Goal: Use online tool/utility: Utilize a website feature to perform a specific function

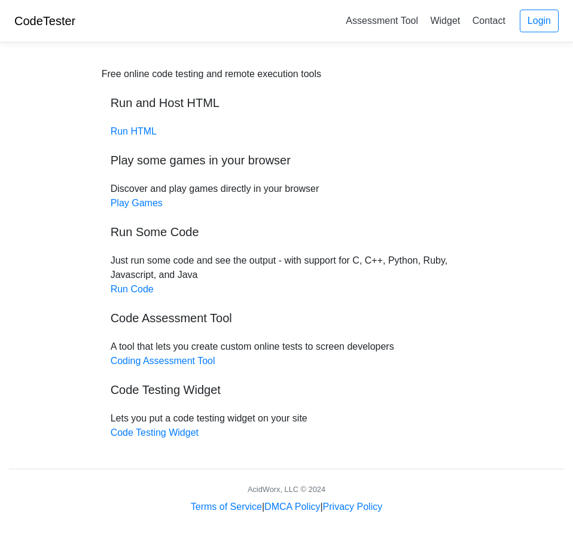
click at [142, 297] on div "Free online code testing and remote execution tools Run and Host HTML Run HTML …" at bounding box center [287, 253] width 370 height 373
click at [142, 294] on link "Run Code" at bounding box center [132, 289] width 43 height 10
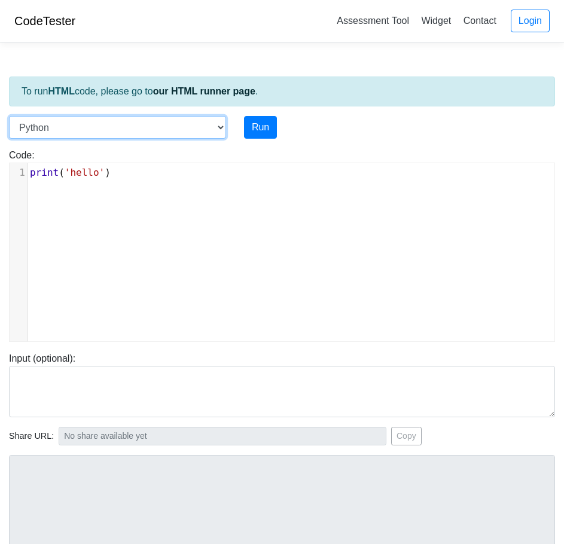
click at [212, 127] on select "C C++ Go Java Javascript Python Ruby" at bounding box center [117, 127] width 217 height 23
select select "c"
click at [9, 116] on select "C C++ Go Java Javascript Python Ruby" at bounding box center [117, 127] width 217 height 23
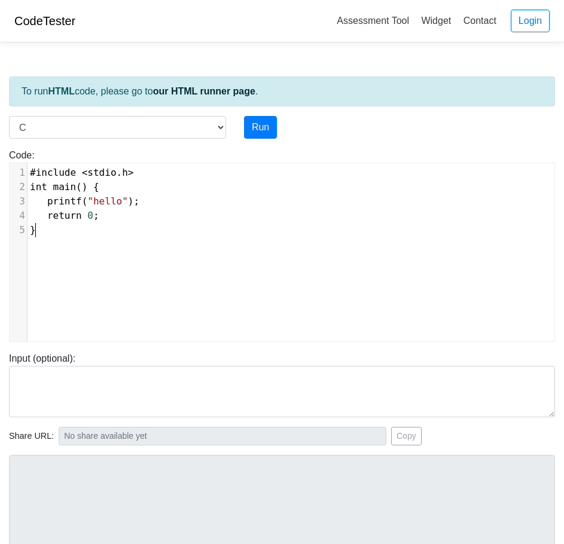
scroll to position [5, 0]
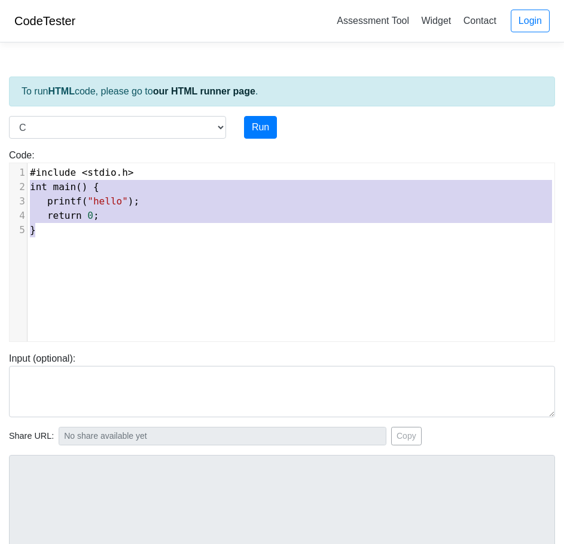
type textarea "#include <stdio.h> int main() { printf("hello"); return 0; }"
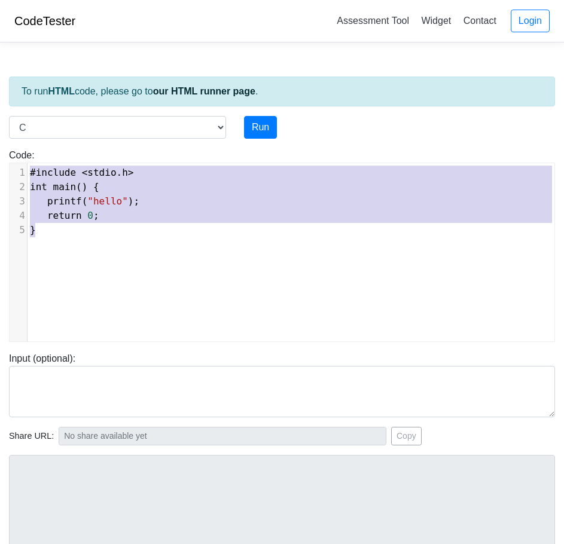
drag, startPoint x: 52, startPoint y: 233, endPoint x: 8, endPoint y: 164, distance: 81.4
click at [8, 164] on div "Code: #include <stdio.h> int main() { printf("hello"); return 0; } #include <st…" at bounding box center [282, 245] width 564 height 194
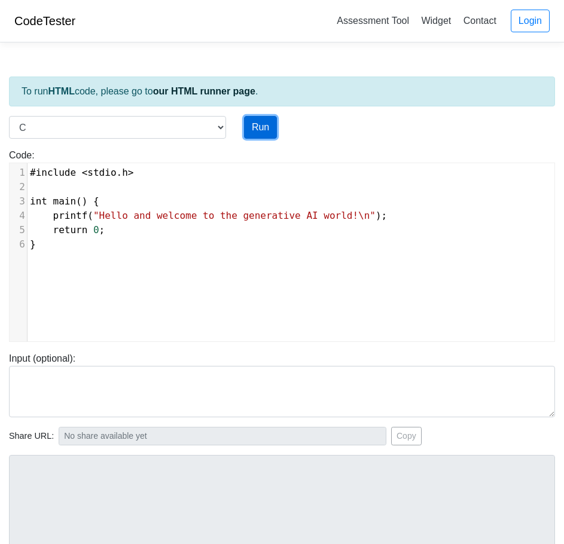
click at [262, 124] on button "Run" at bounding box center [260, 127] width 33 height 23
type input "[URL][DOMAIN_NAME]"
type textarea "Stdout: Hello and welcome to the generative AI world!"
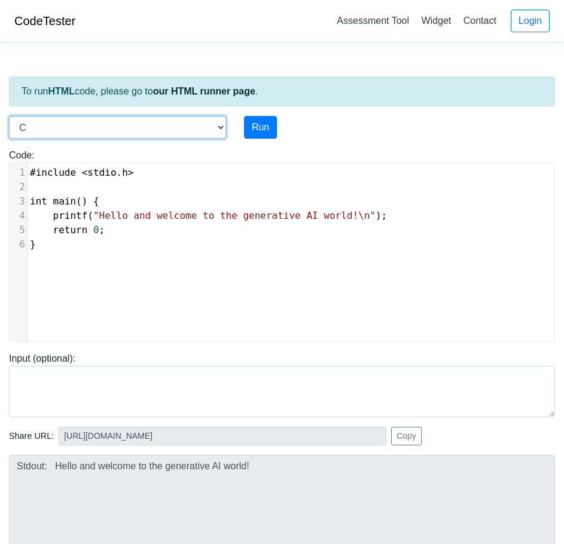
click at [162, 135] on select "C C++ Go Java Javascript Python Ruby" at bounding box center [117, 127] width 217 height 23
select select "javascript"
click at [9, 116] on select "C C++ Go Java Javascript Python Ruby" at bounding box center [117, 127] width 217 height 23
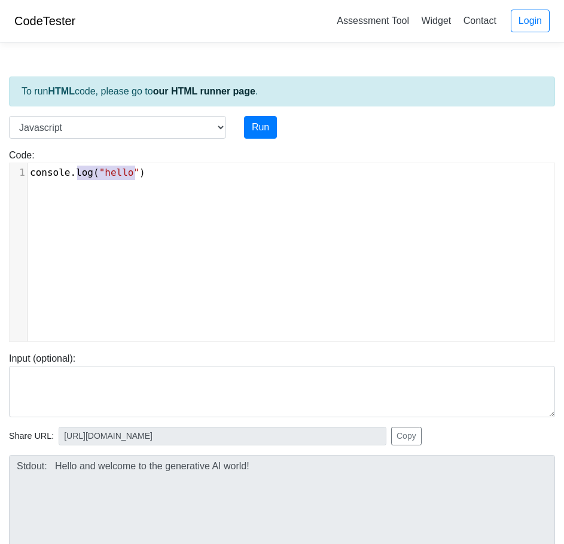
type textarea "console.log("hello")"
drag, startPoint x: 154, startPoint y: 179, endPoint x: -48, endPoint y: 175, distance: 201.5
click at [0, 175] on html "CodeTester Assessment Tool Widget Contact Login To run HTML code, please go to …" at bounding box center [282, 333] width 564 height 667
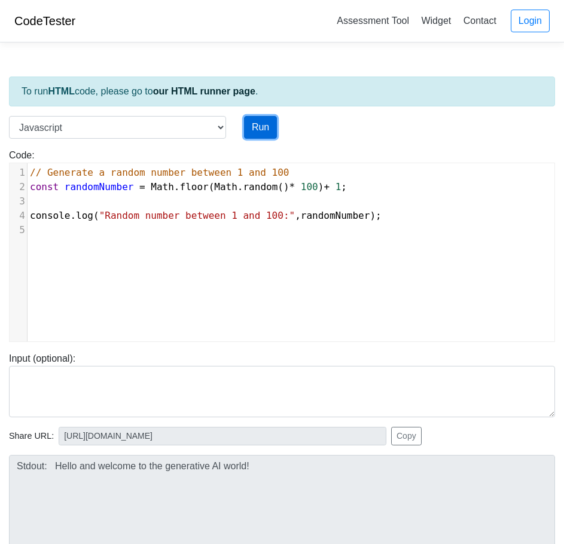
click at [265, 124] on button "Run" at bounding box center [260, 127] width 33 height 23
type input "[URL][DOMAIN_NAME]"
type textarea "Stdout: Random number between 1 and 100: 83"
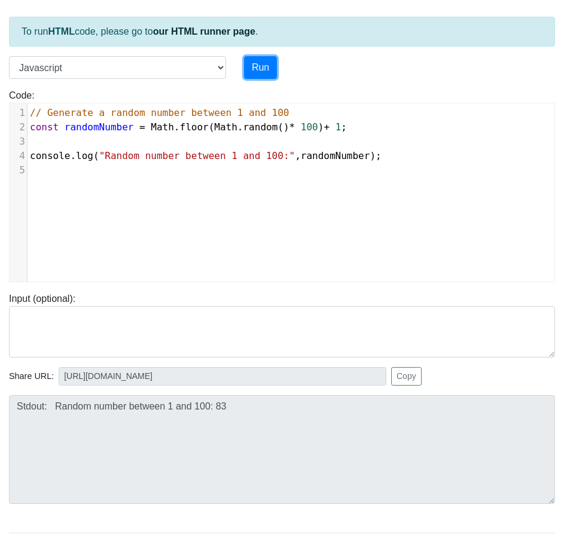
scroll to position [0, 0]
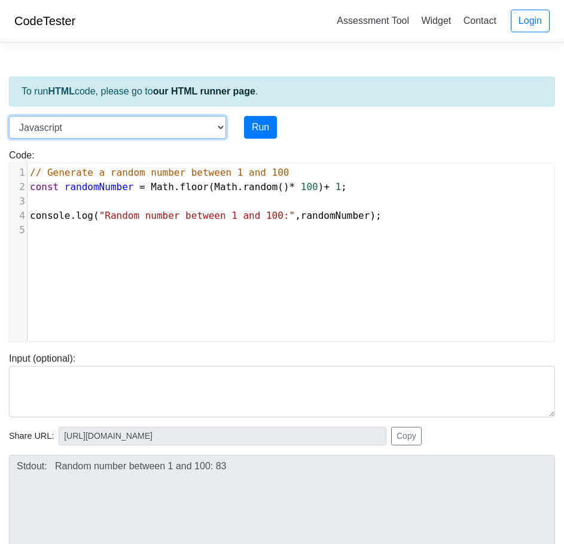
click at [156, 135] on select "C C++ Go Java Javascript Python Ruby" at bounding box center [117, 127] width 217 height 23
select select "python"
click at [9, 116] on select "C C++ Go Java Javascript Python Ruby" at bounding box center [117, 127] width 217 height 23
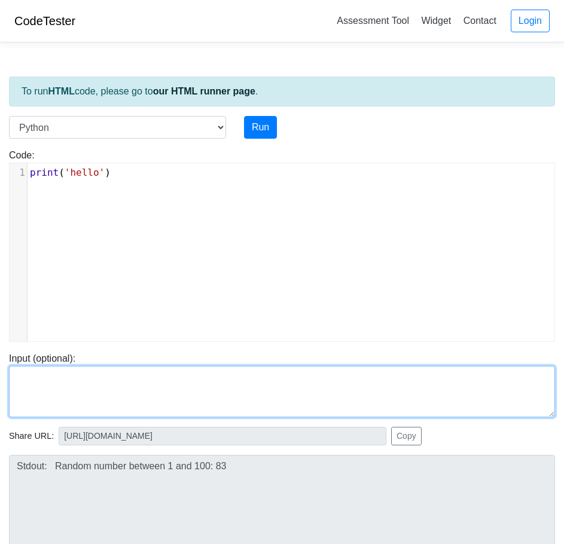
click at [146, 388] on textarea at bounding box center [282, 391] width 546 height 51
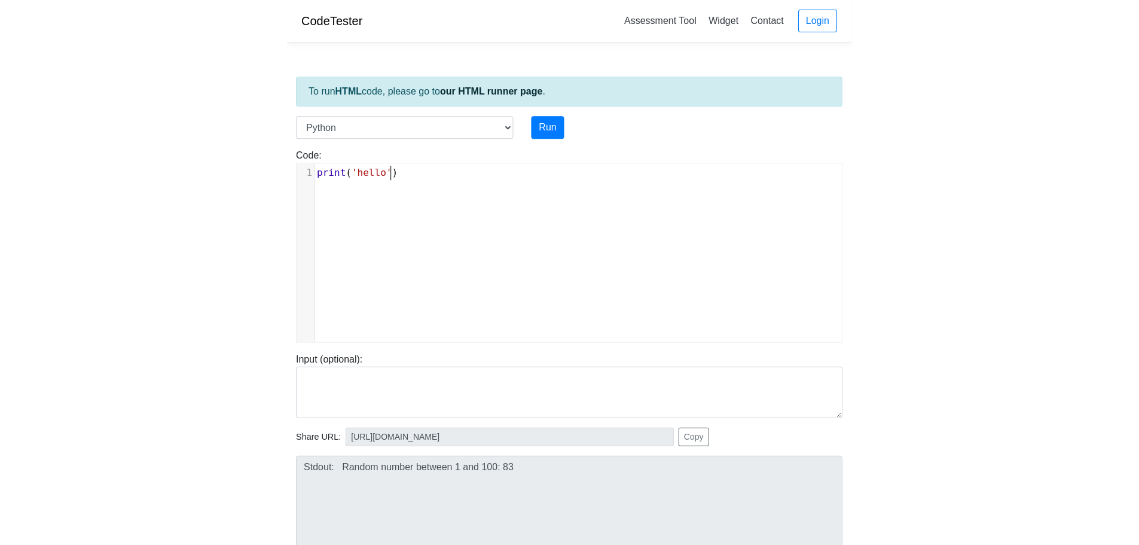
scroll to position [5, 0]
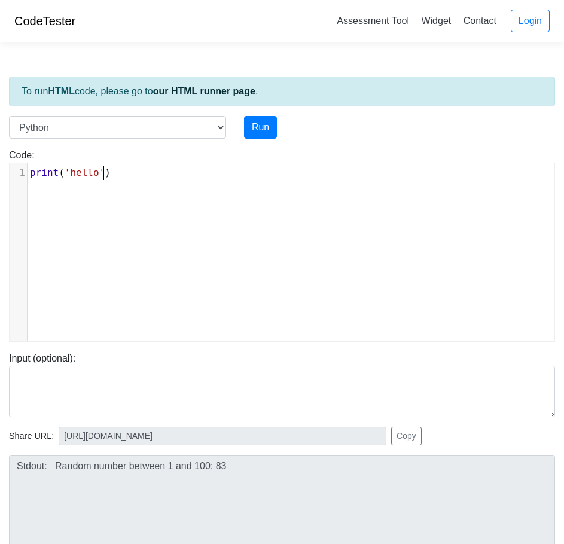
click at [125, 272] on div "xxxxxxxxxx 1 print ( 'hello' )" at bounding box center [291, 261] width 563 height 196
type textarea "print('hello')"
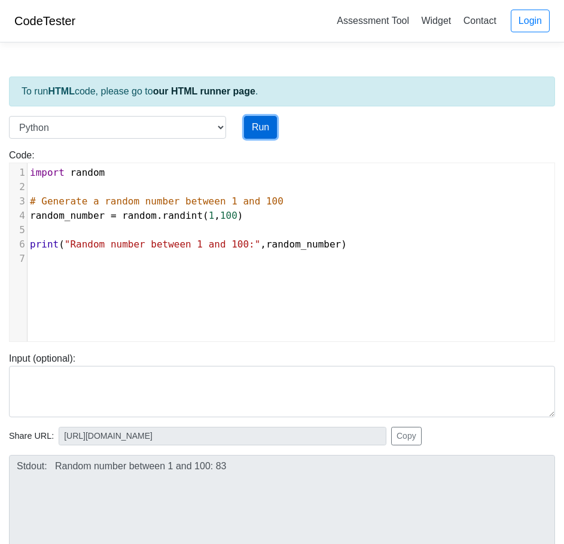
click at [271, 131] on button "Run" at bounding box center [260, 127] width 33 height 23
type input "[URL][DOMAIN_NAME]"
type textarea "Stdout: Random number between 1 and 100: 16"
